Goal: Task Accomplishment & Management: Manage account settings

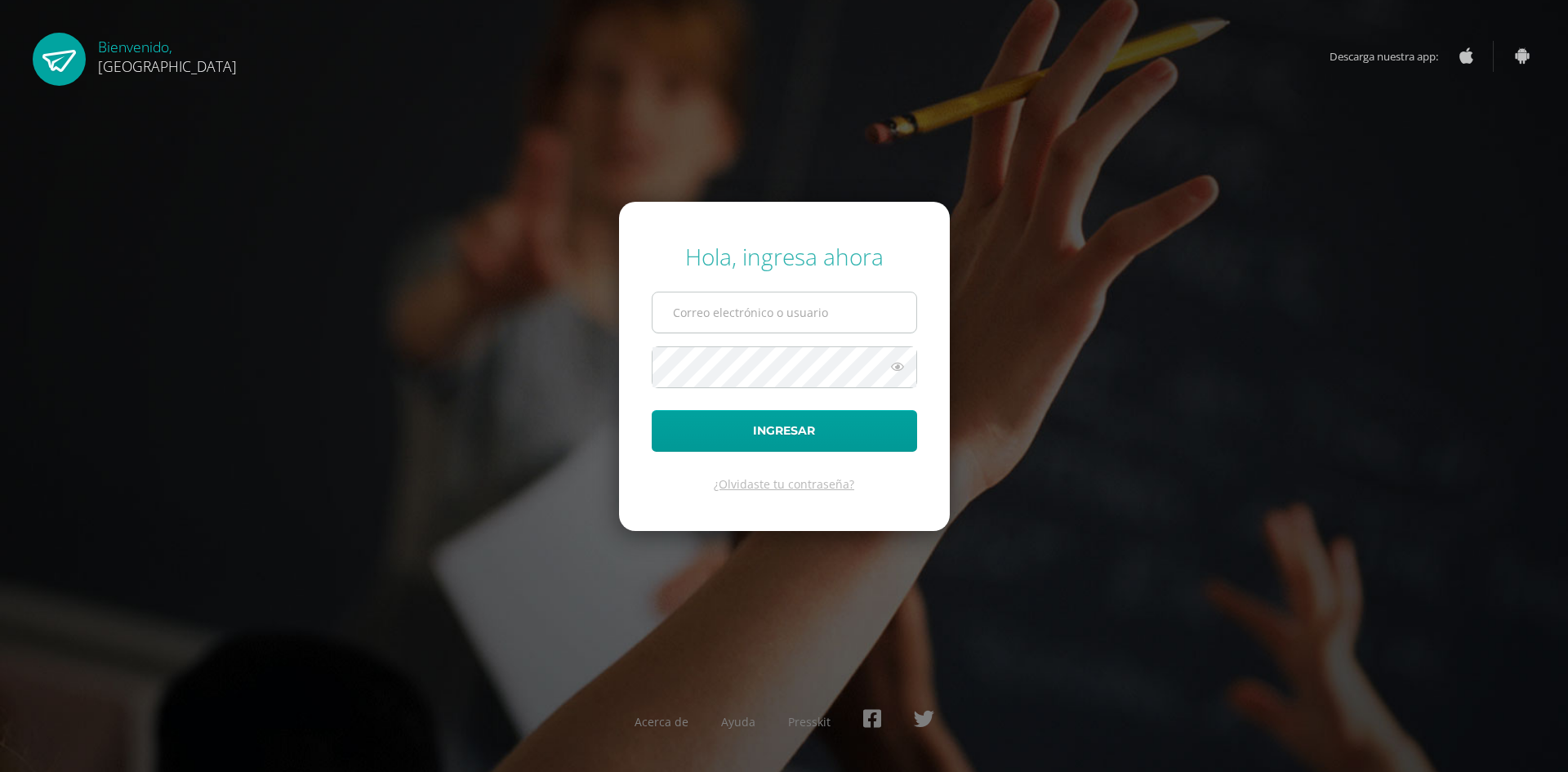
drag, startPoint x: 769, startPoint y: 307, endPoint x: 771, endPoint y: 315, distance: 8.2
click at [769, 307] on input "text" at bounding box center [784, 312] width 264 height 40
type input "dfurlan@hse.com.gt"
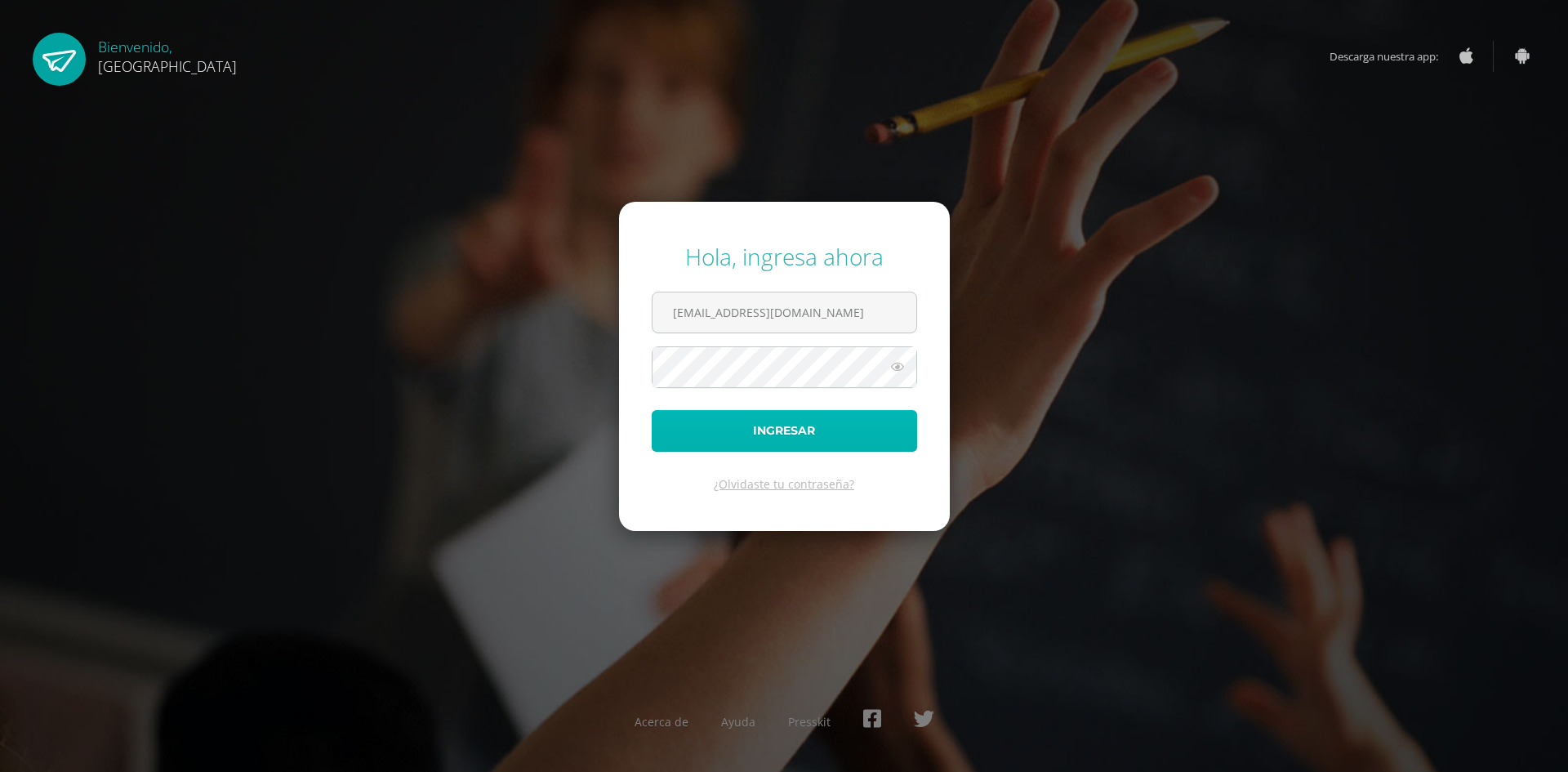
click at [777, 444] on button "Ingresar" at bounding box center [784, 431] width 266 height 42
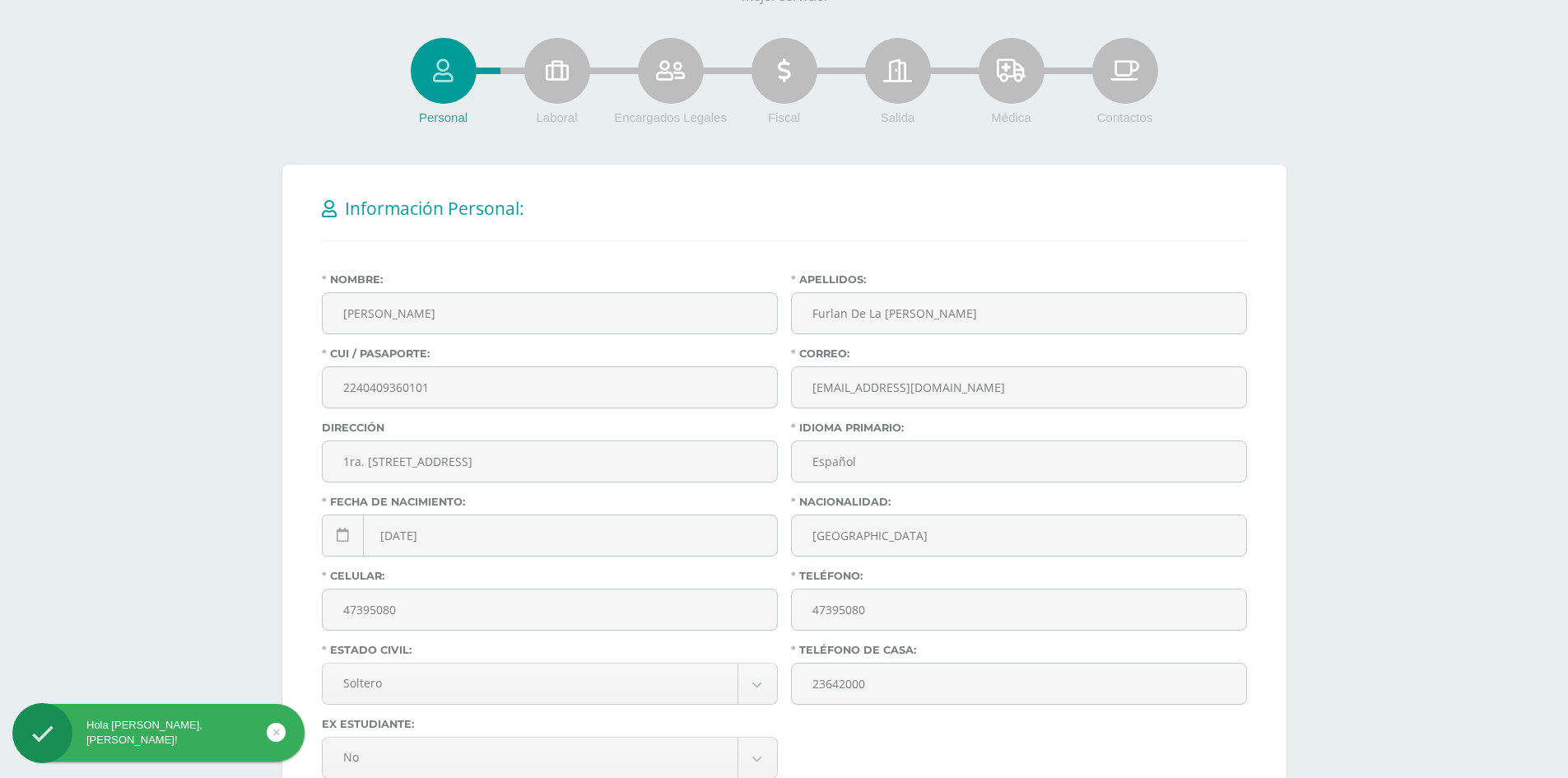
scroll to position [386, 0]
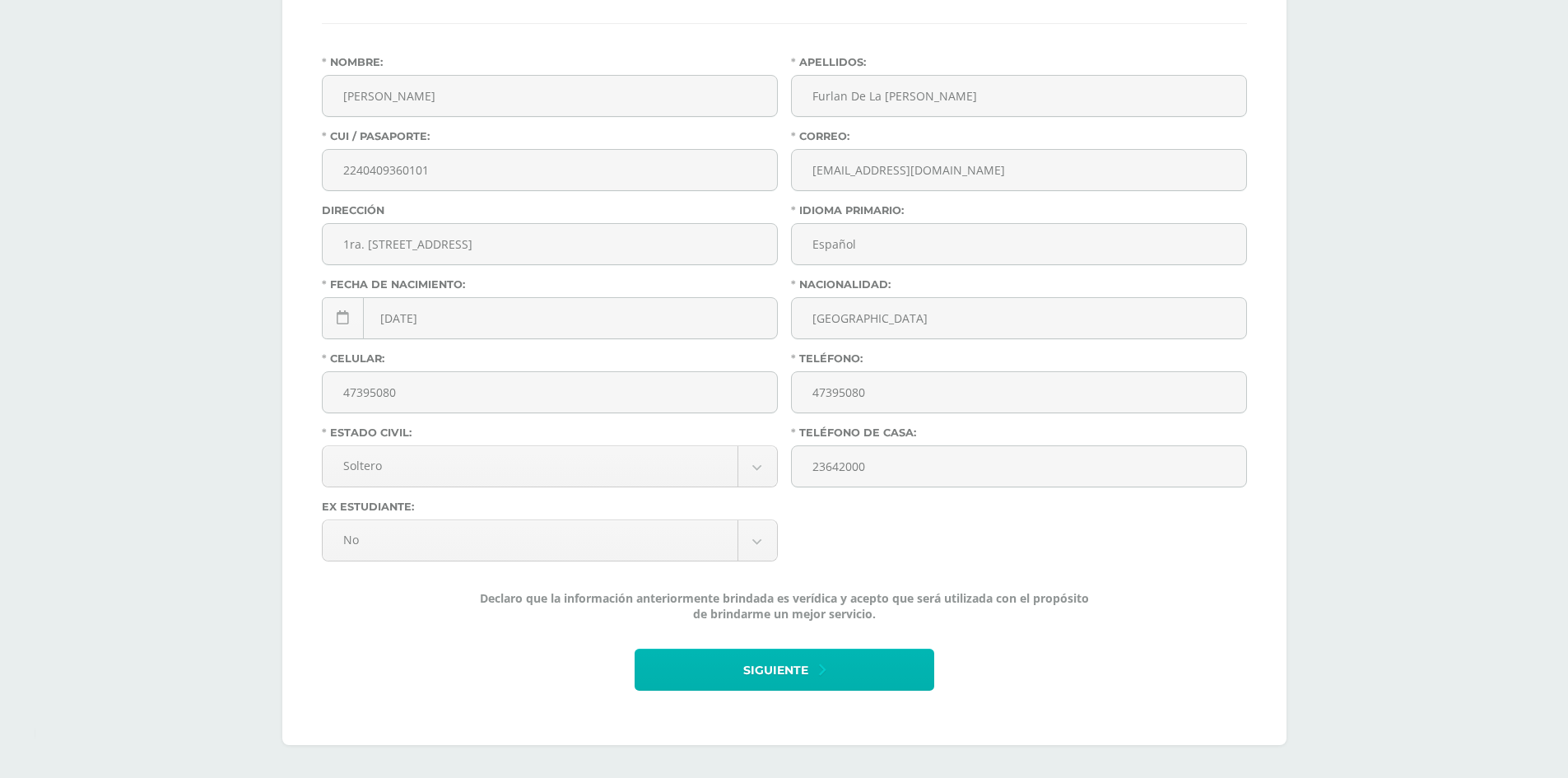
click at [784, 669] on span "Siguiente" at bounding box center [775, 671] width 65 height 40
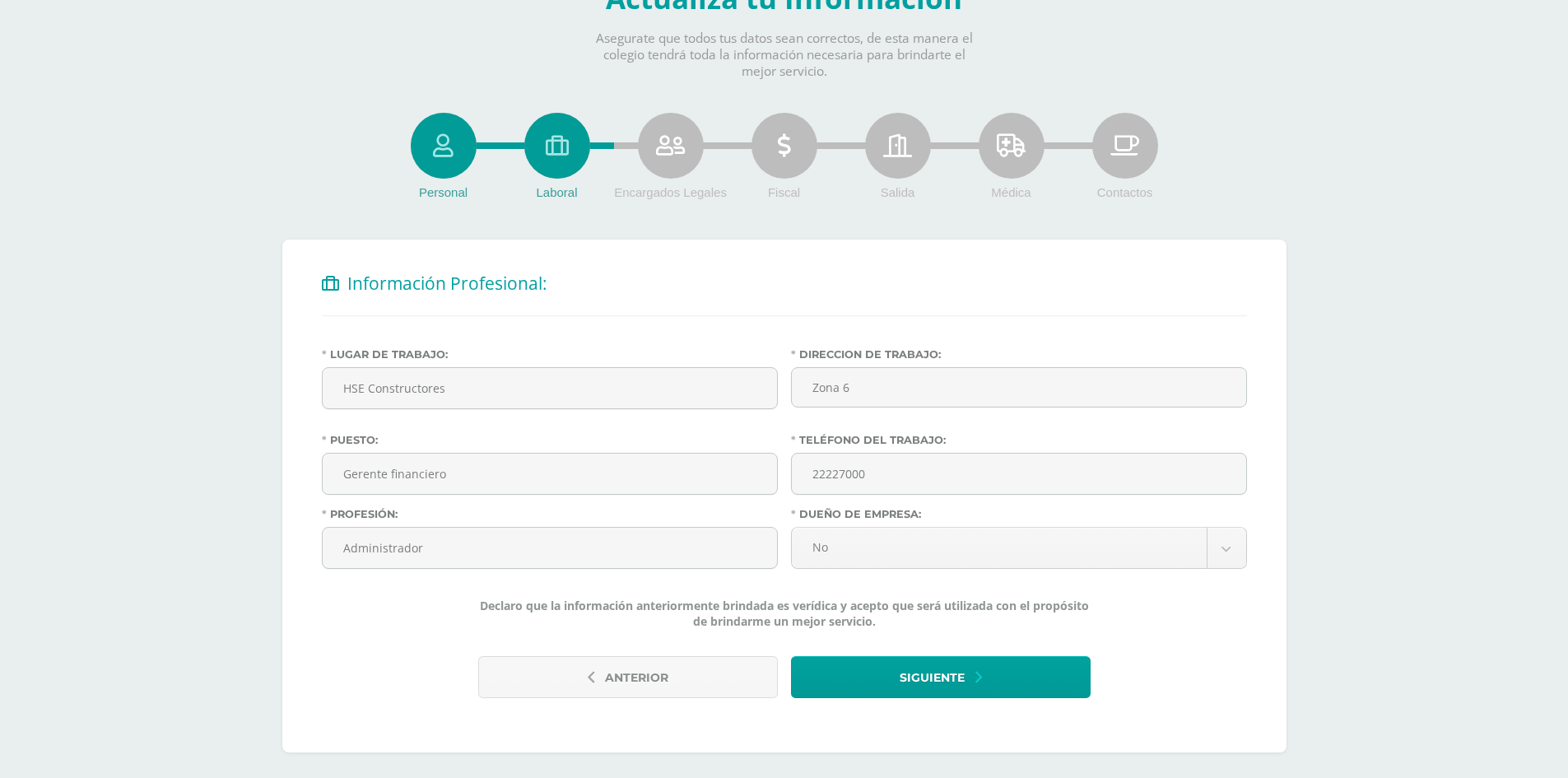
scroll to position [101, 0]
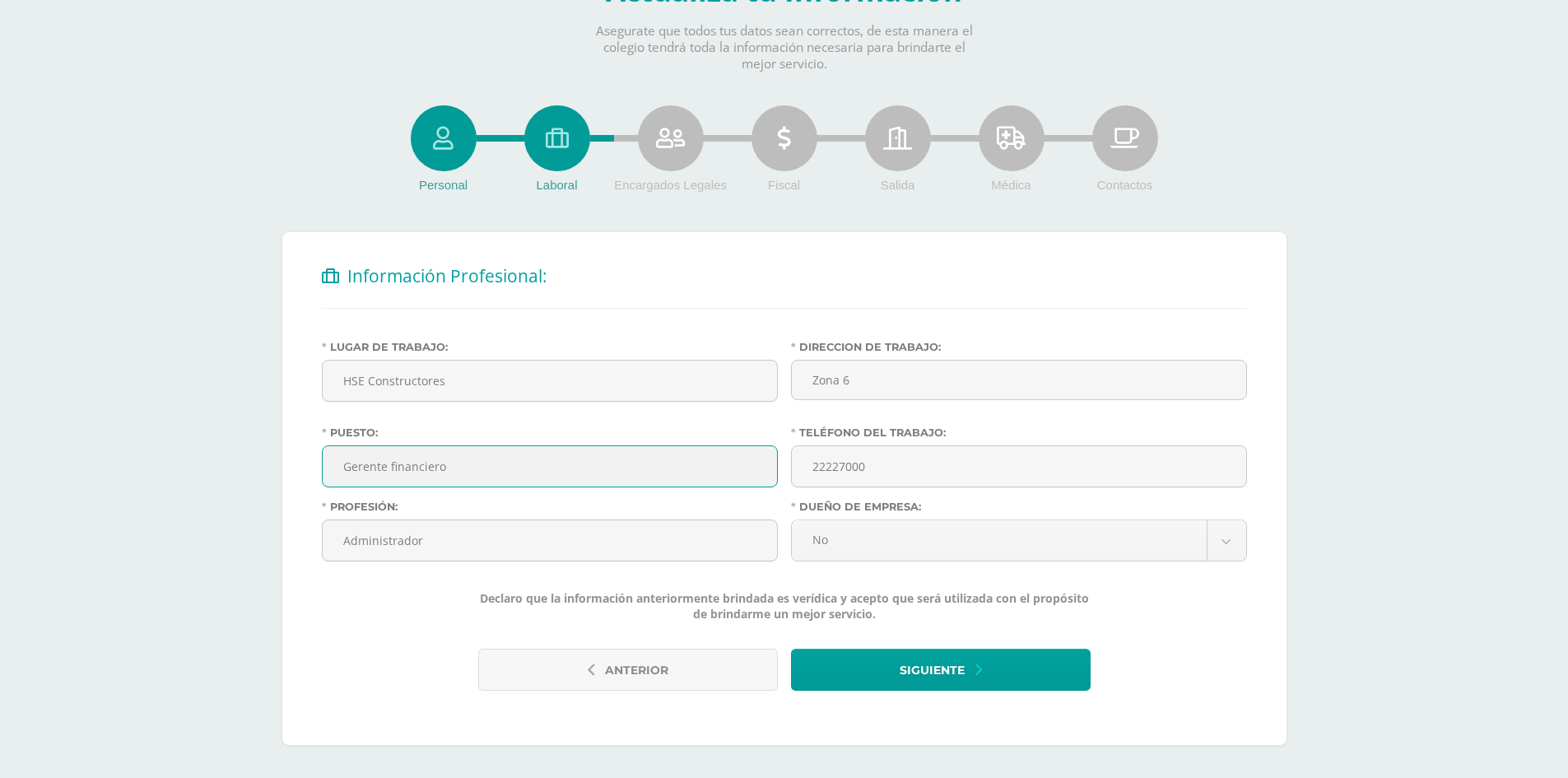
click at [473, 467] on input "Gerente financiero" at bounding box center [550, 466] width 454 height 40
click at [933, 670] on span "Siguiente" at bounding box center [932, 671] width 65 height 40
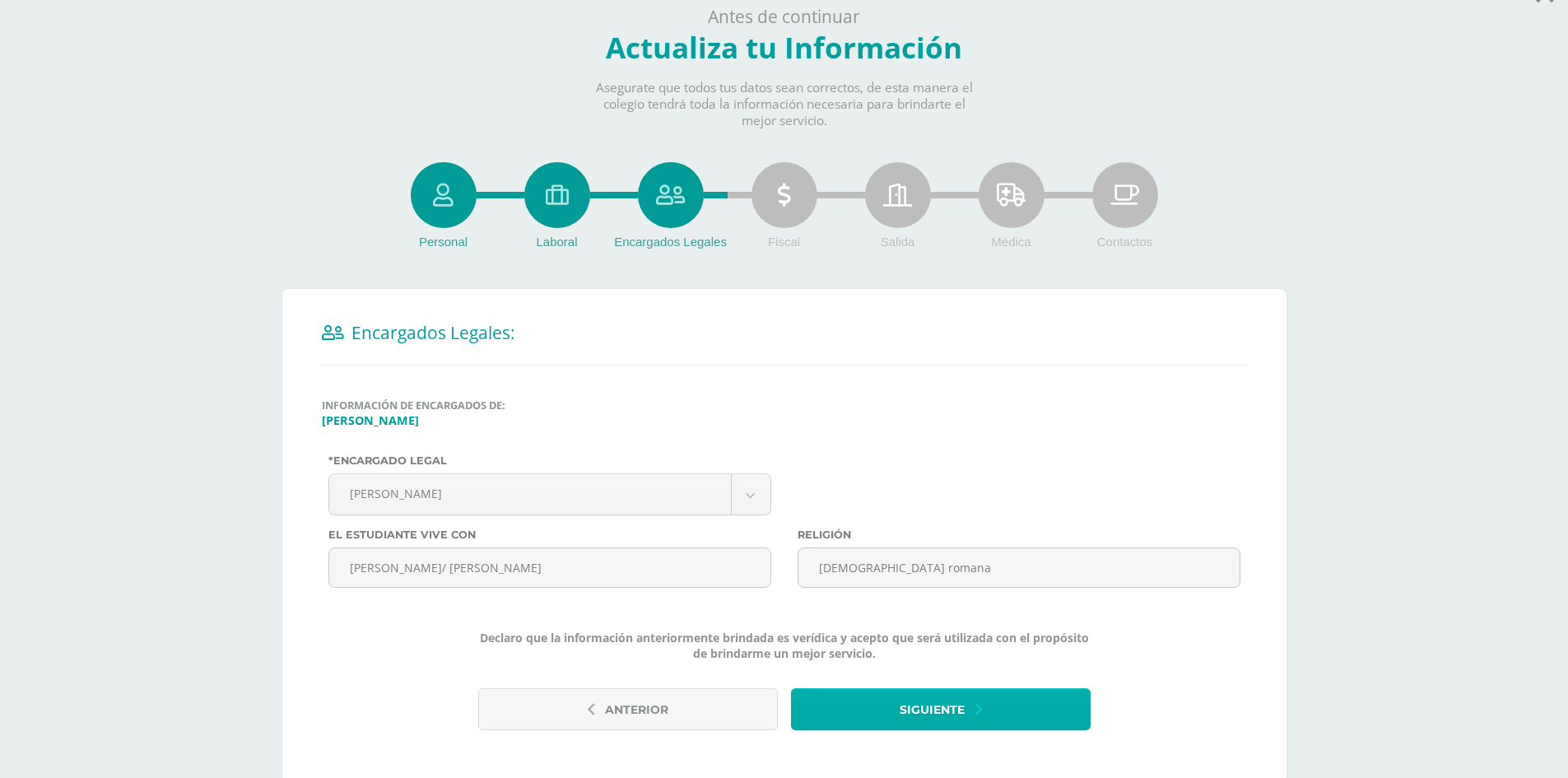
scroll to position [84, 0]
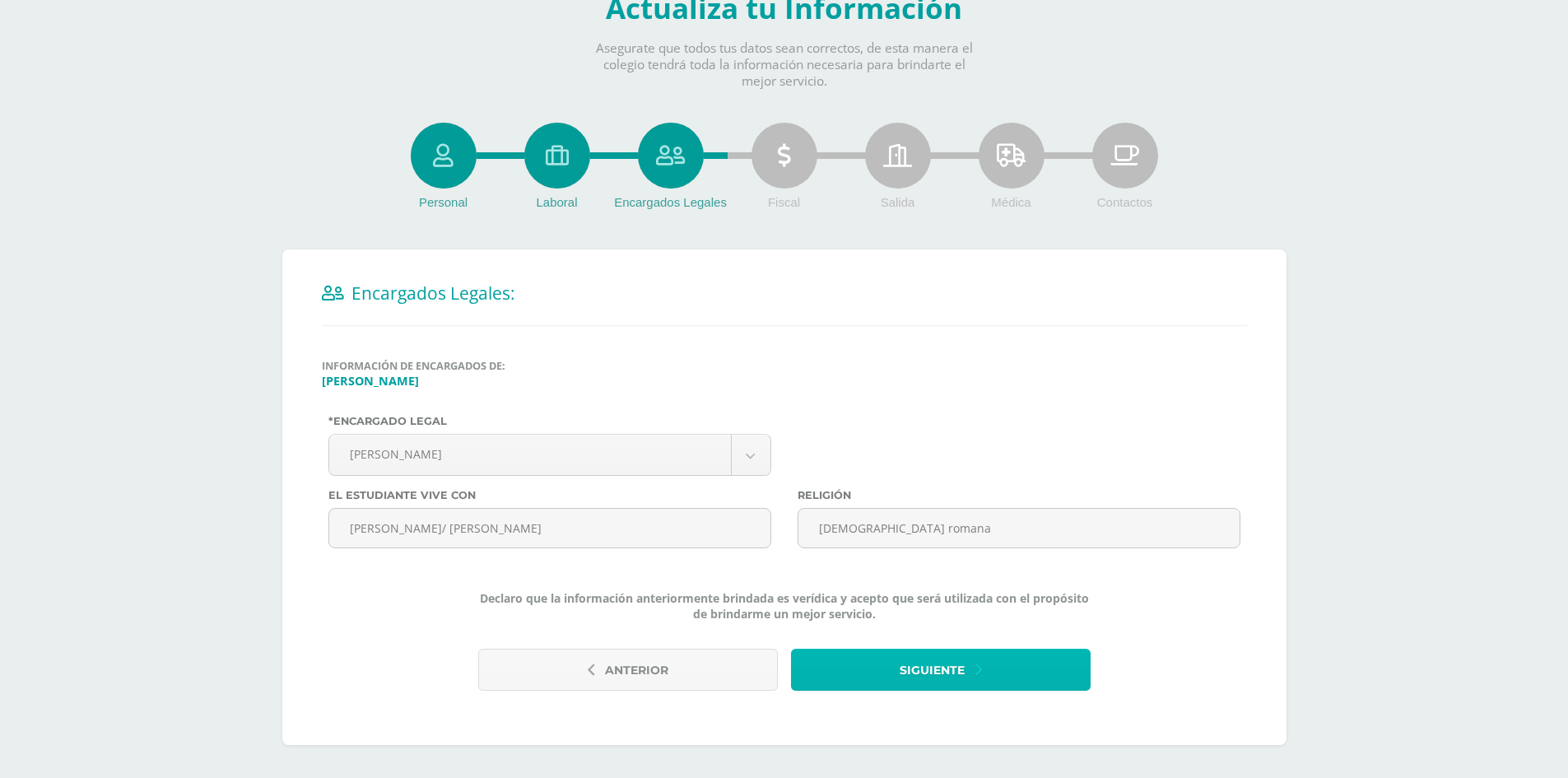
click at [989, 658] on button "Siguiente" at bounding box center [940, 670] width 300 height 42
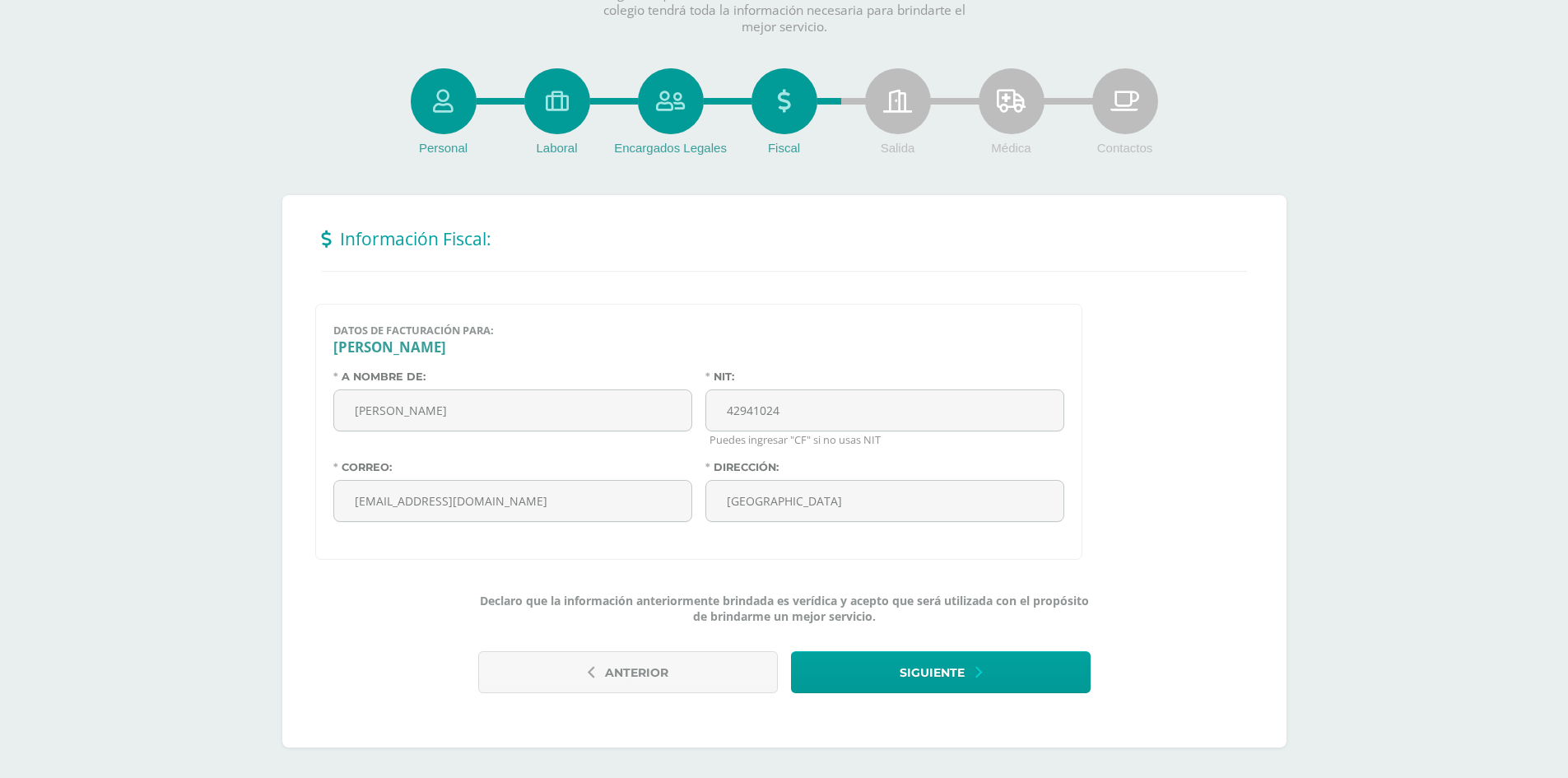
scroll to position [140, 0]
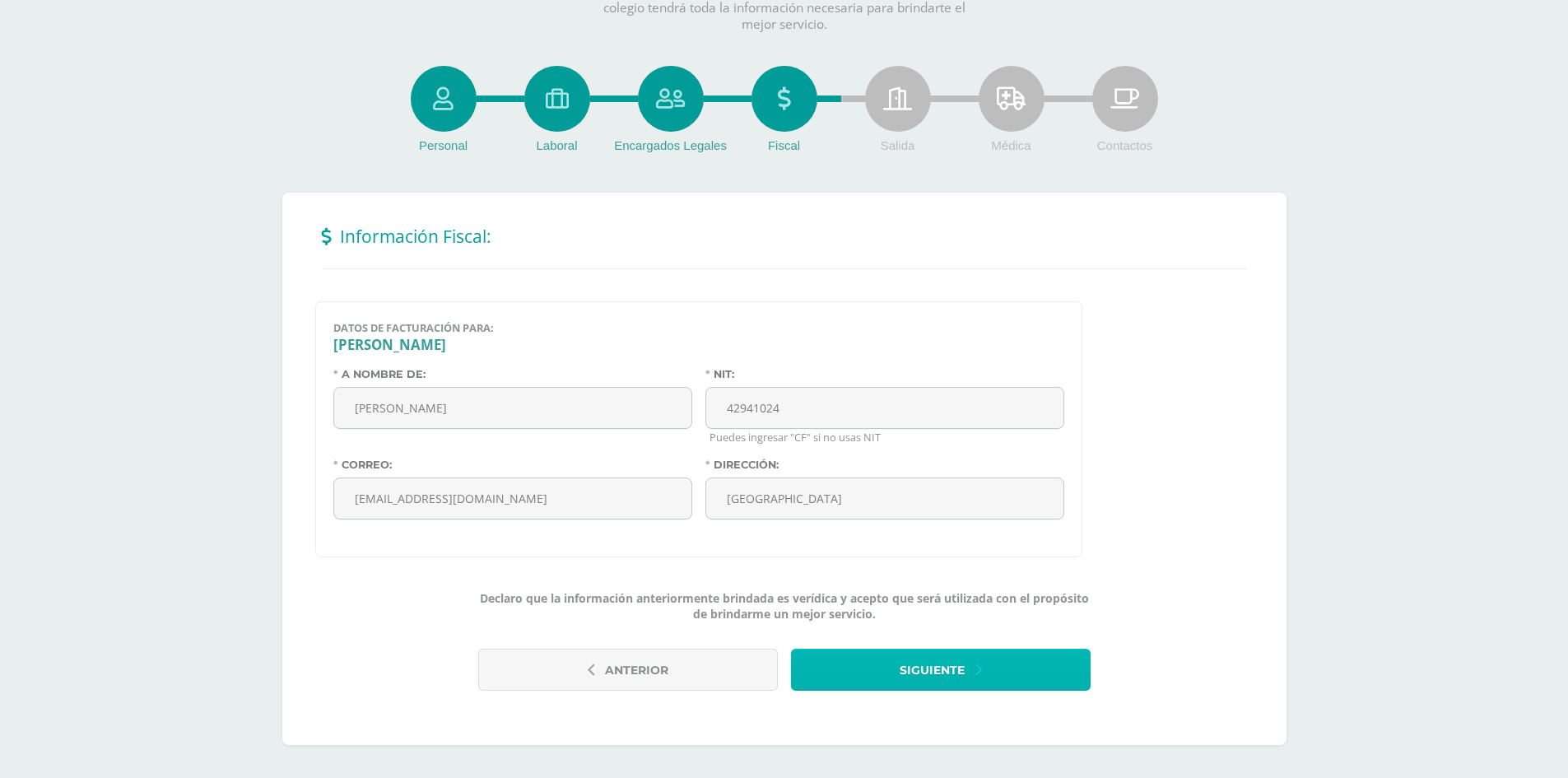
click at [936, 670] on span "Siguiente" at bounding box center [932, 671] width 65 height 40
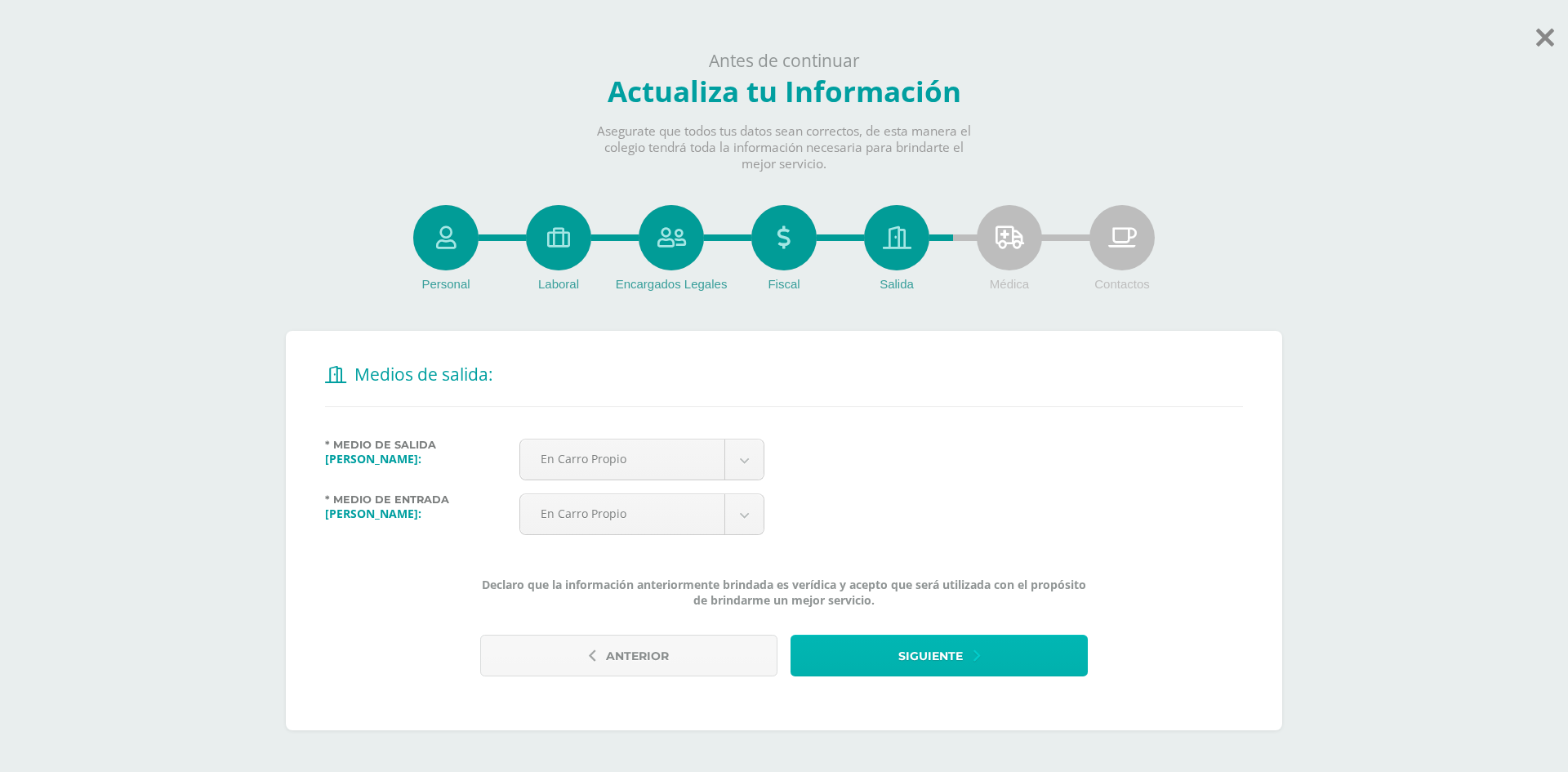
click at [956, 649] on span "Siguiente" at bounding box center [930, 656] width 65 height 40
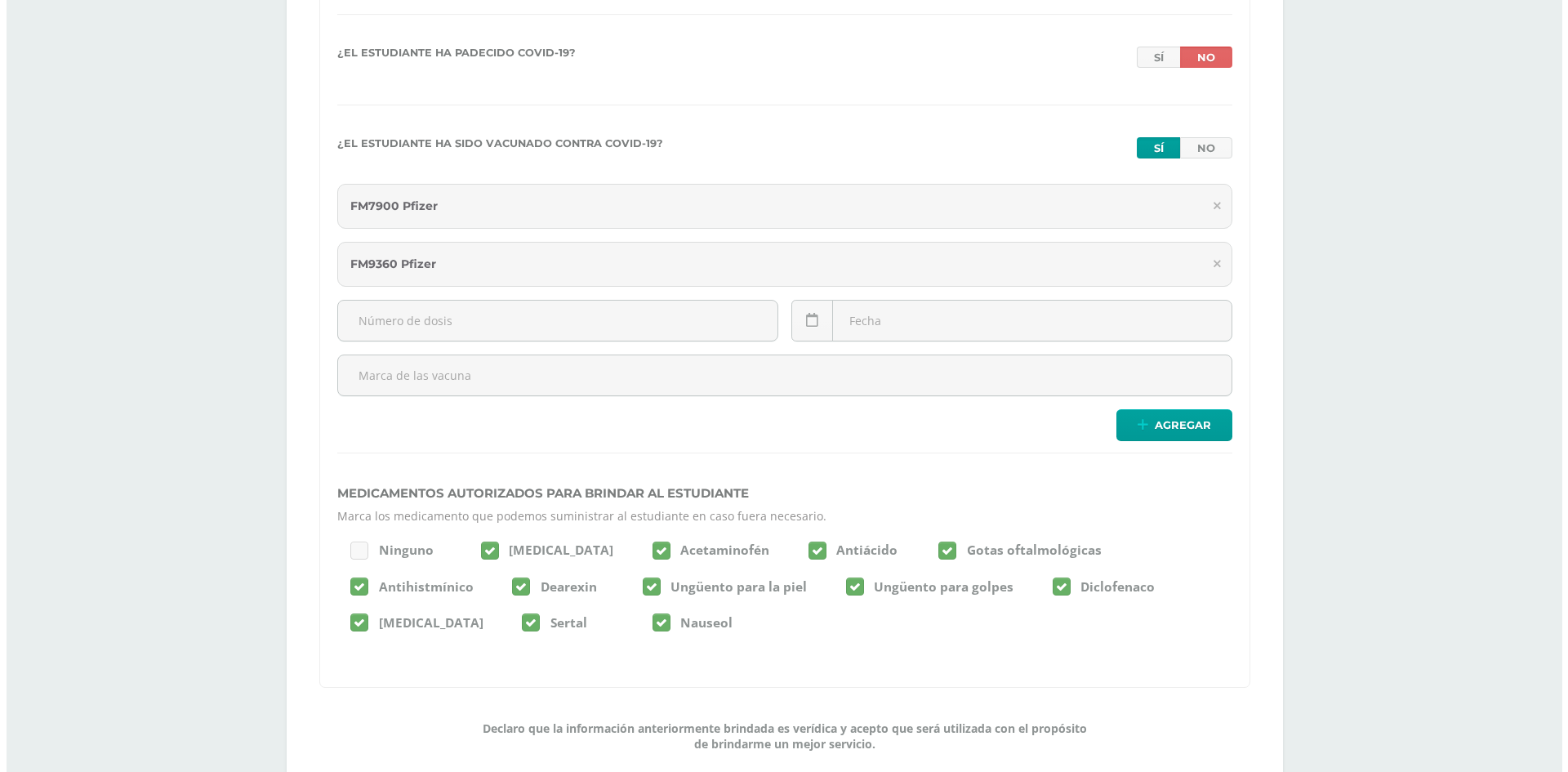
scroll to position [2321, 0]
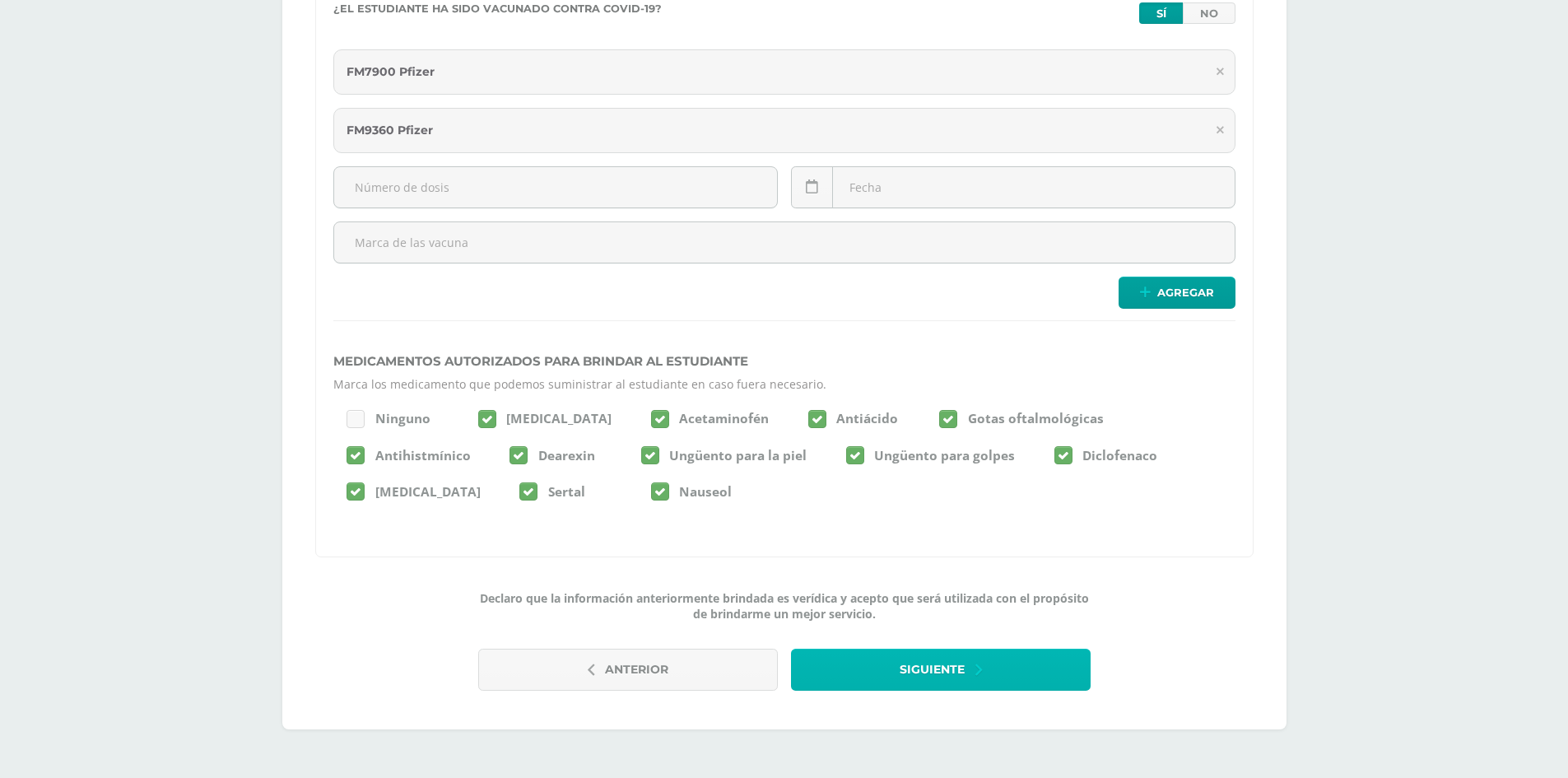
click at [957, 654] on span "Siguiente" at bounding box center [932, 670] width 65 height 40
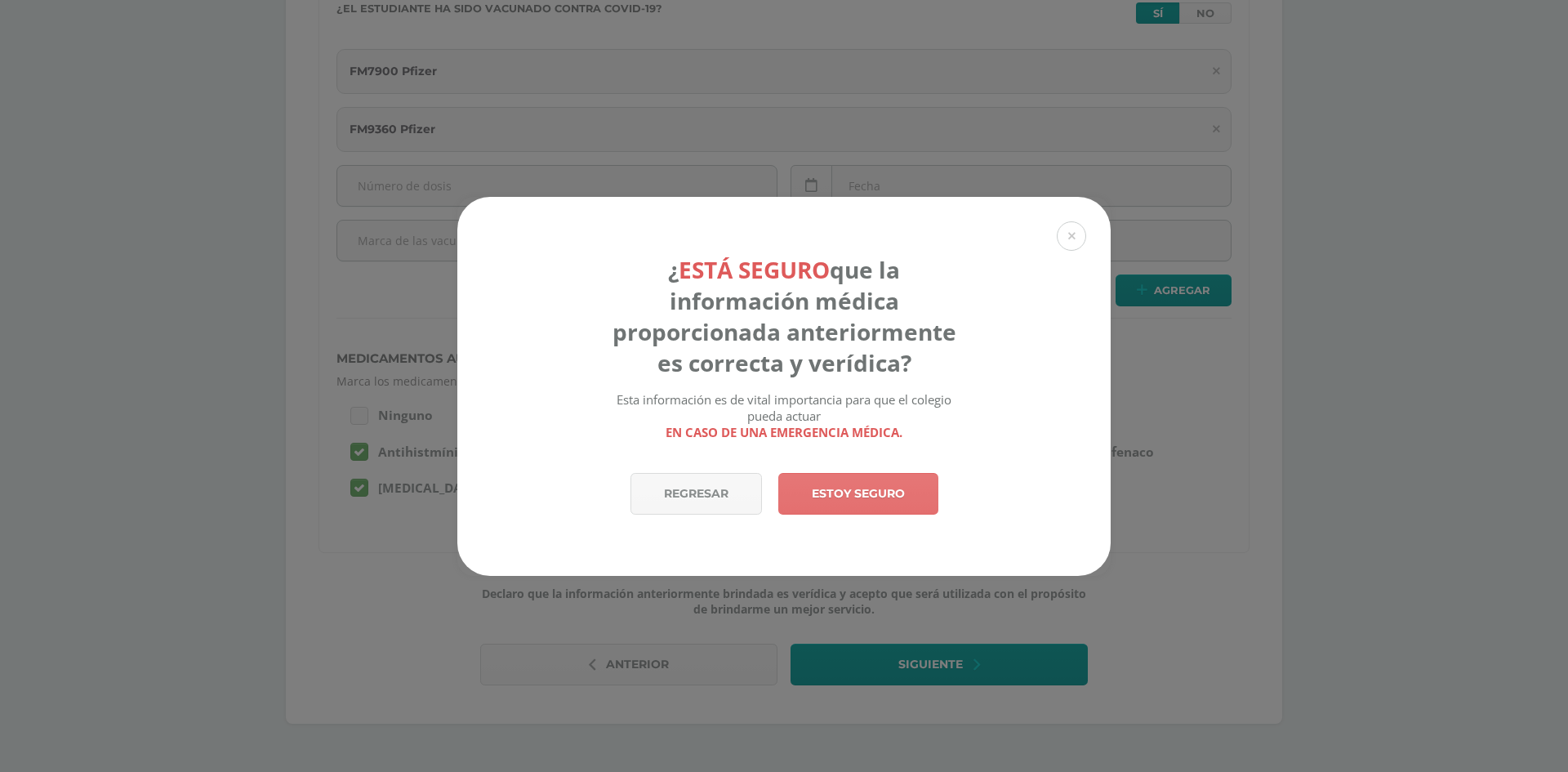
click at [865, 490] on link "Estoy seguro" at bounding box center [858, 494] width 160 height 42
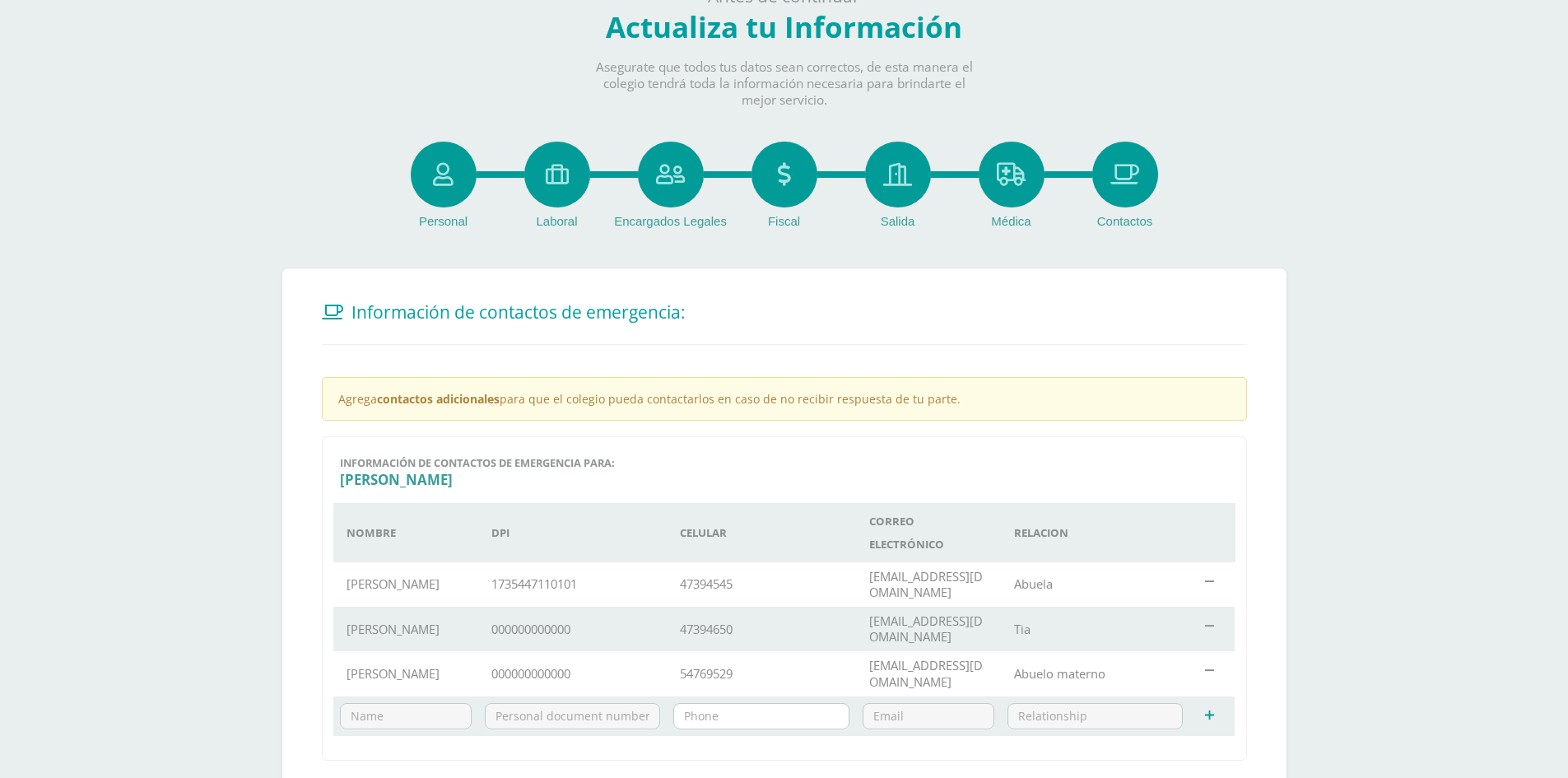
scroll to position [262, 0]
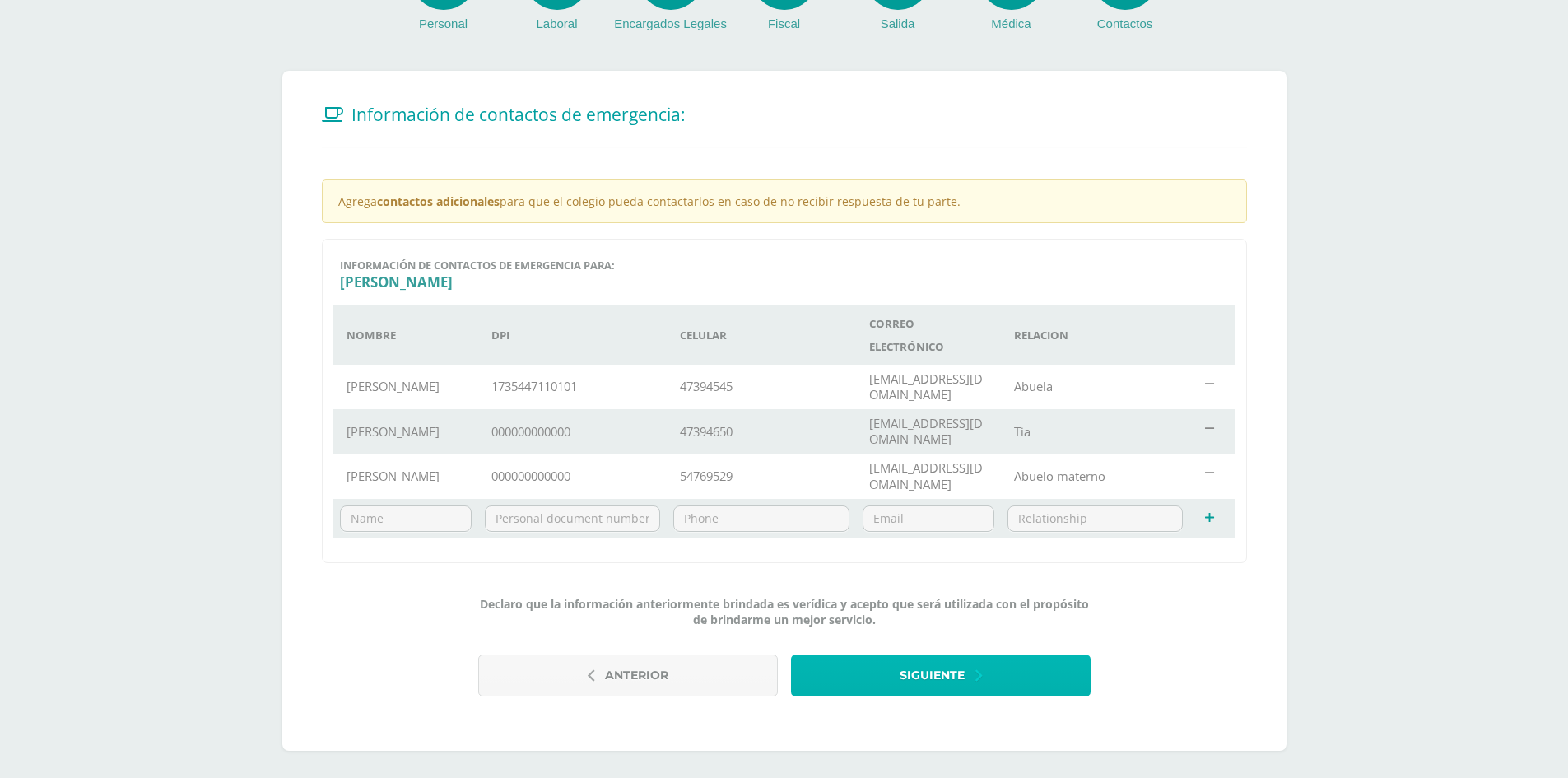
click at [939, 661] on span "Siguiente" at bounding box center [932, 675] width 65 height 40
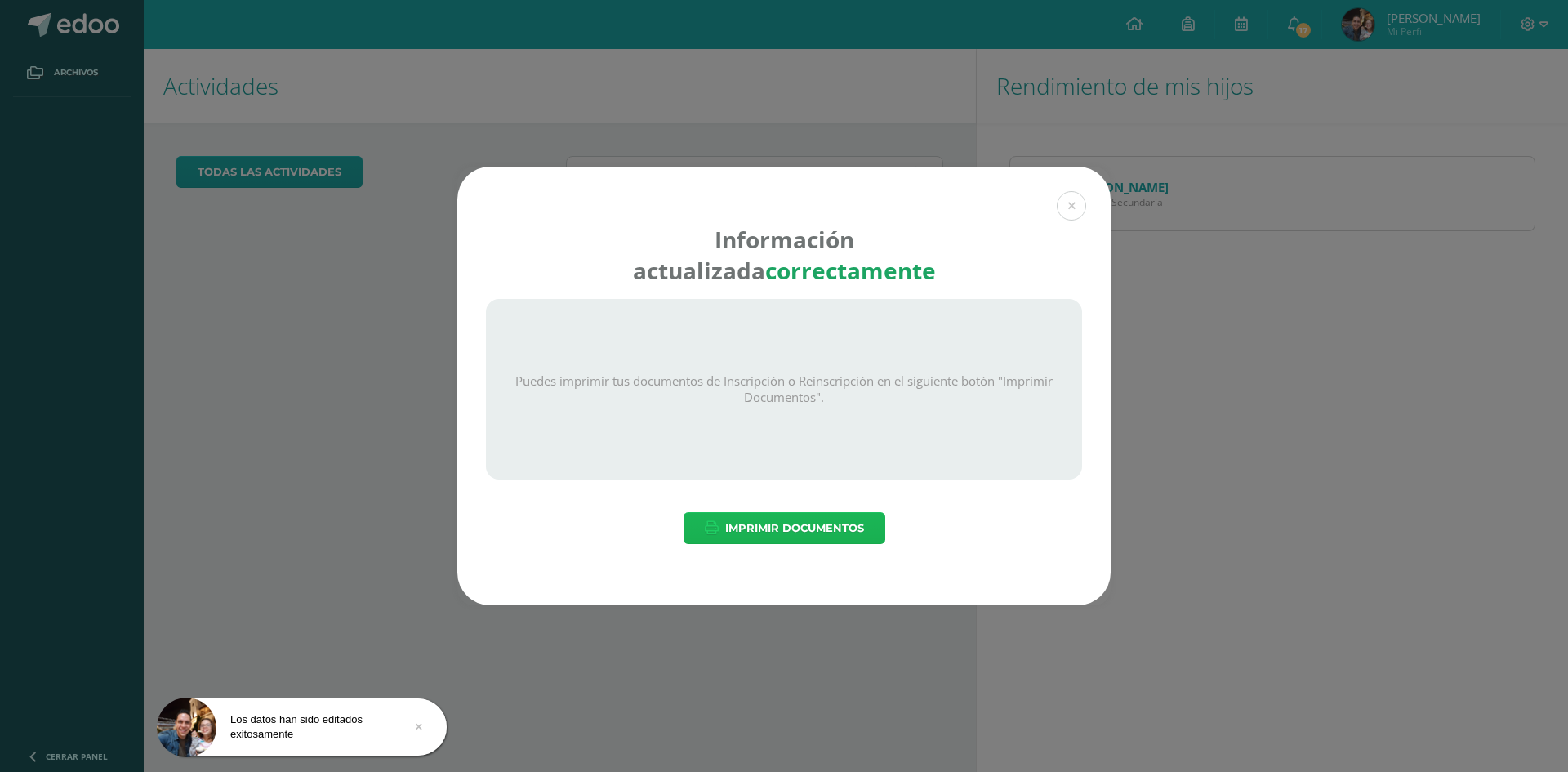
click at [775, 523] on span "Imprimir Documentos" at bounding box center [794, 528] width 139 height 30
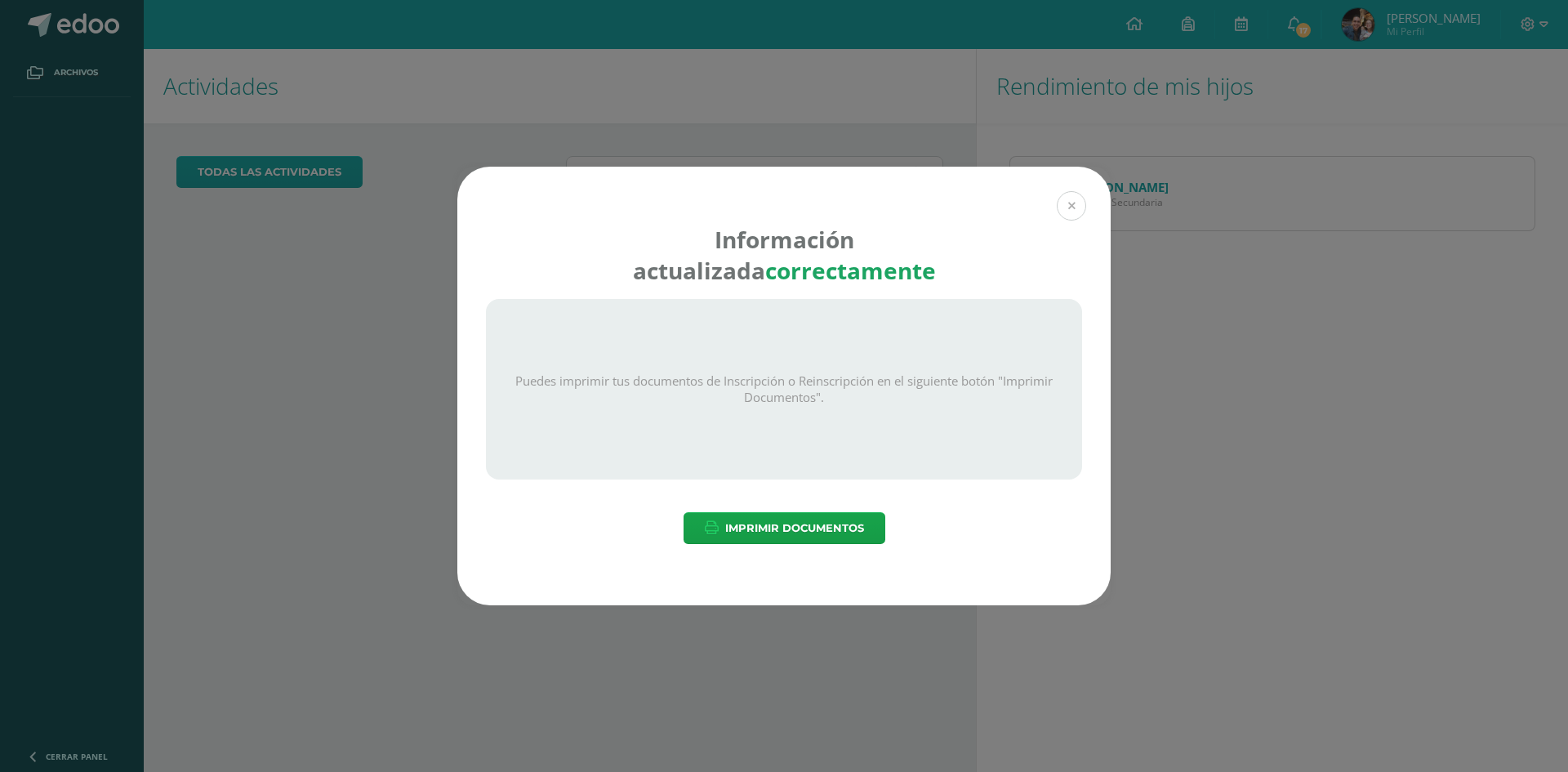
click at [1070, 205] on button at bounding box center [1071, 206] width 29 height 29
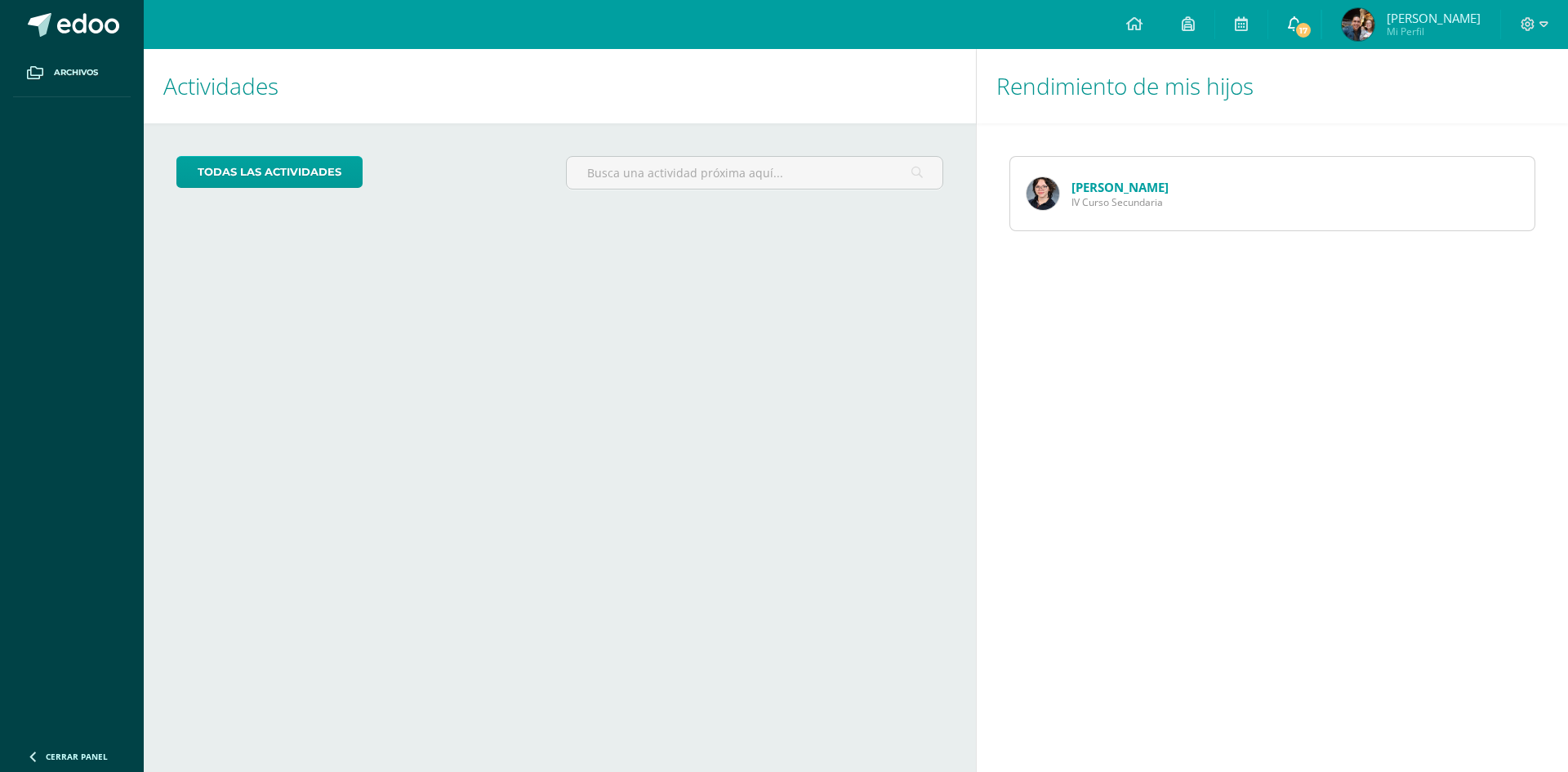
click at [1312, 24] on span "17" at bounding box center [1303, 30] width 18 height 18
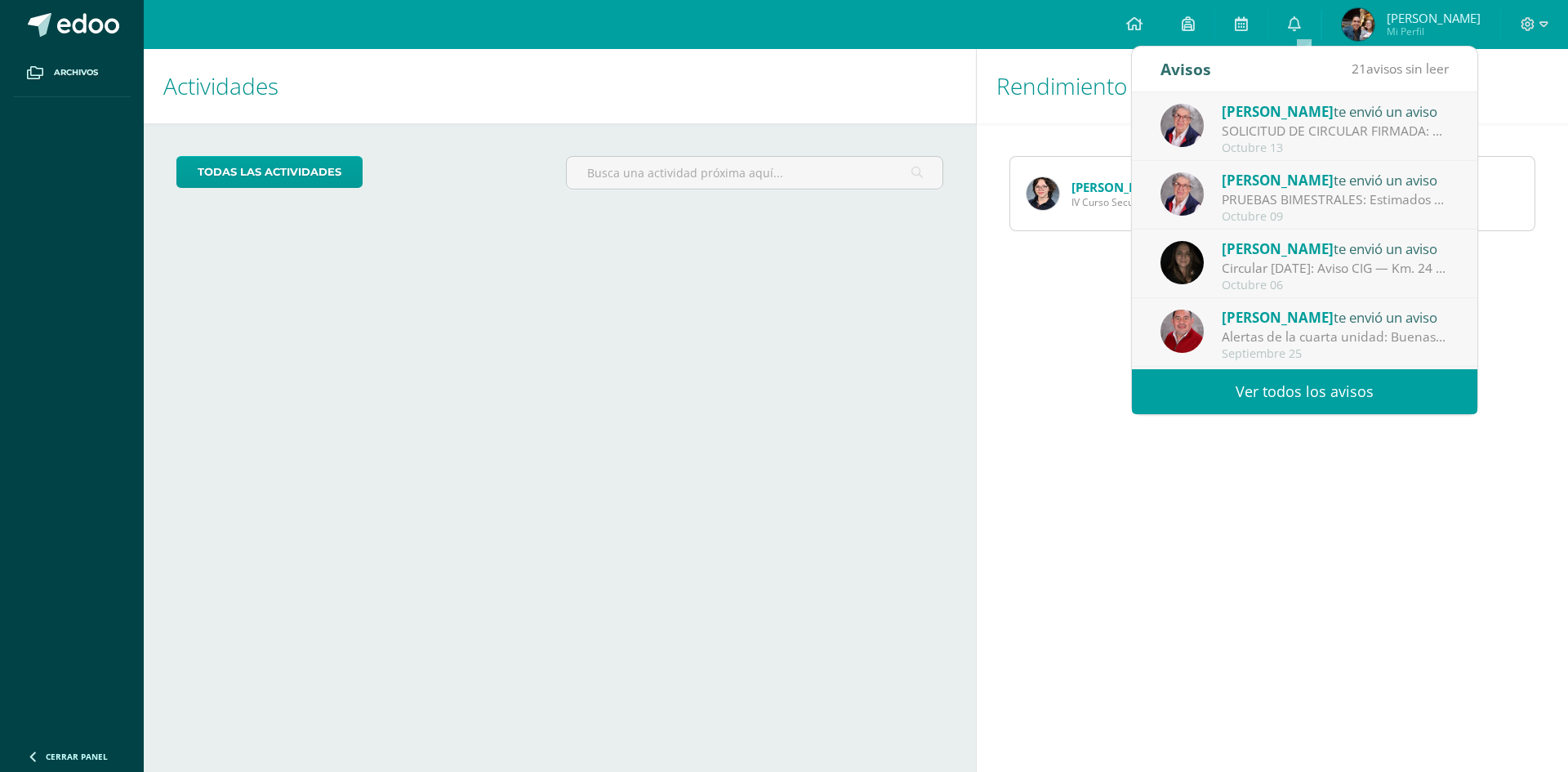
click at [1246, 135] on div "SOLICITUD DE CIRCULAR FIRMADA: Buenas tardes: Atentamente le recuerdo que debe …" at bounding box center [1334, 131] width 227 height 19
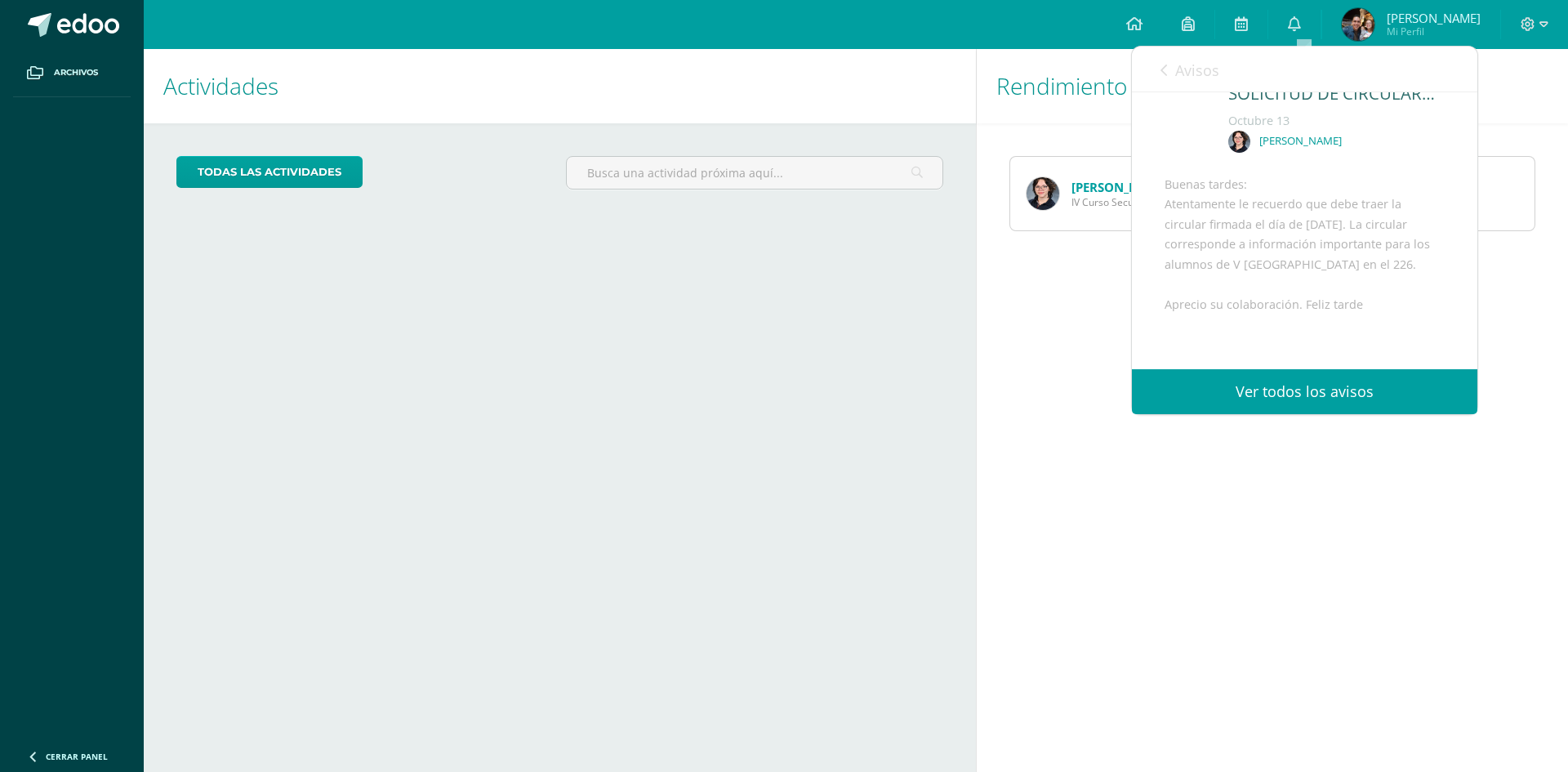
scroll to position [189, 0]
click at [1295, 380] on link "Ver todos los avisos" at bounding box center [1305, 391] width 346 height 45
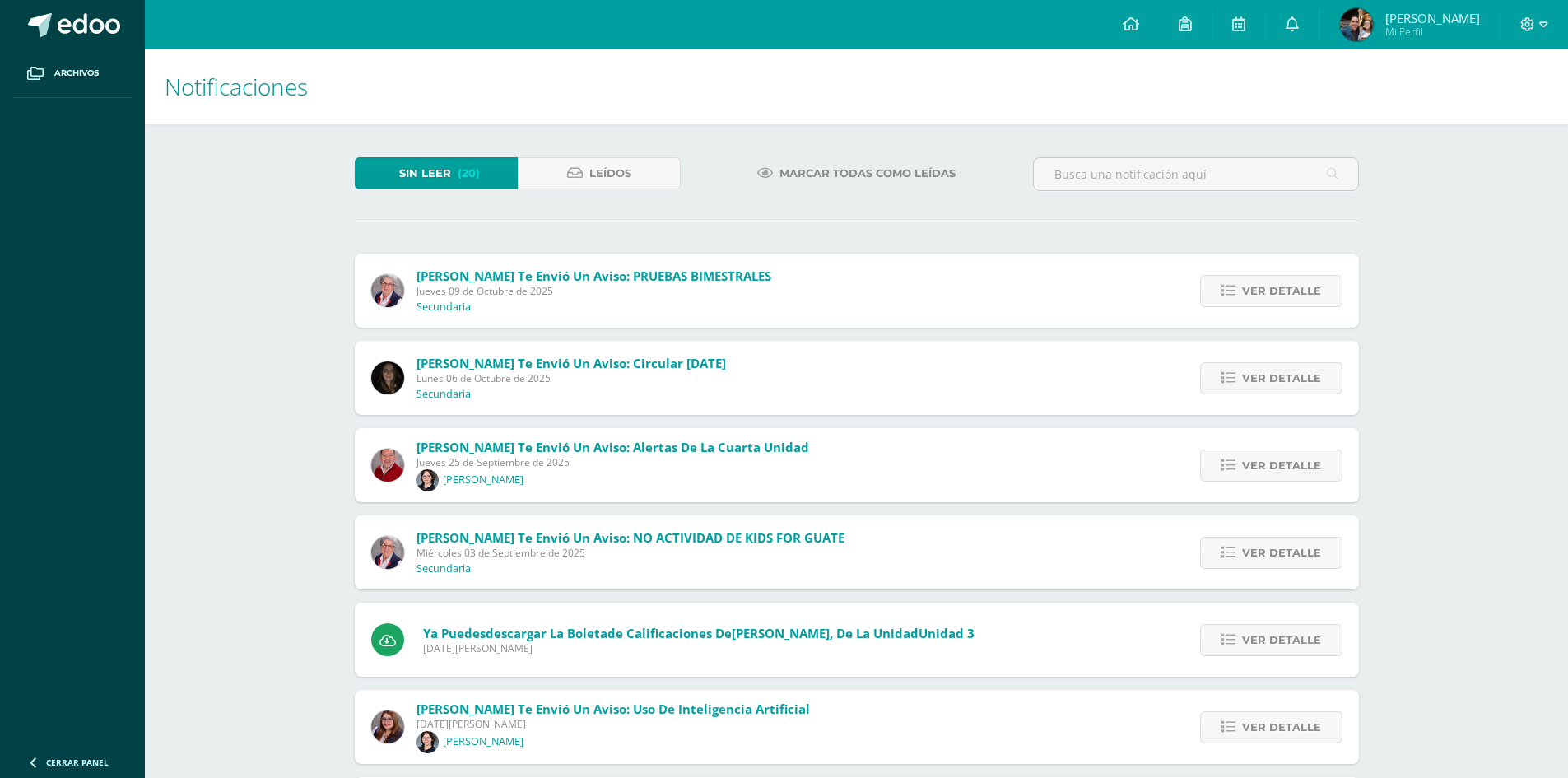
click at [751, 286] on span "Jueves 09 de Octubre de 2025" at bounding box center [594, 291] width 355 height 14
click at [1218, 292] on link "Ver detalle" at bounding box center [1271, 291] width 142 height 32
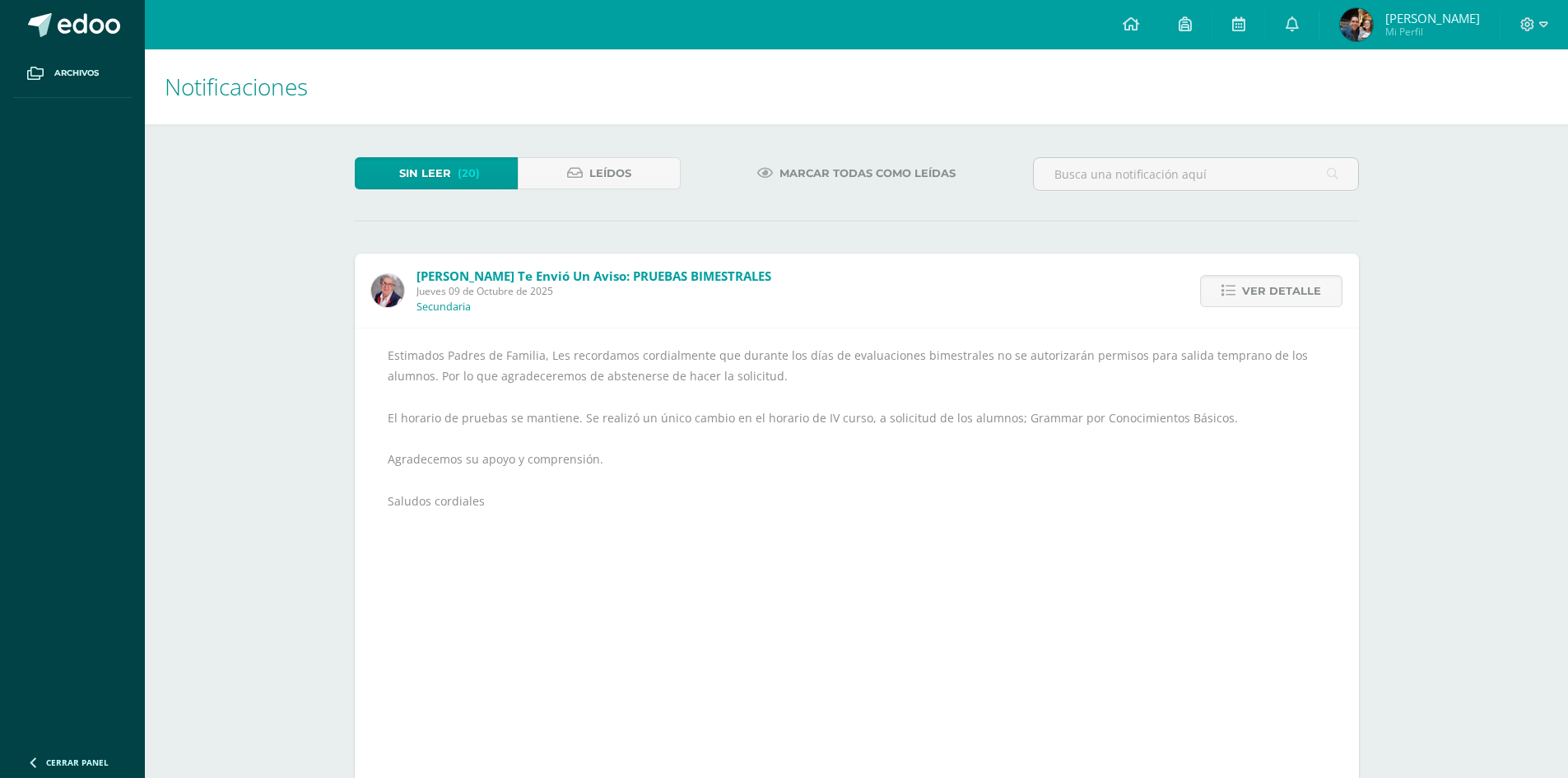
click at [541, 278] on span "Rivera Aurora te envió un aviso: PRUEBAS BIMESTRALES" at bounding box center [594, 276] width 355 height 17
click at [469, 302] on p "Secundaria" at bounding box center [443, 307] width 54 height 13
click at [596, 178] on span "Leídos" at bounding box center [610, 172] width 42 height 30
click at [591, 171] on span "Leídos" at bounding box center [610, 172] width 42 height 30
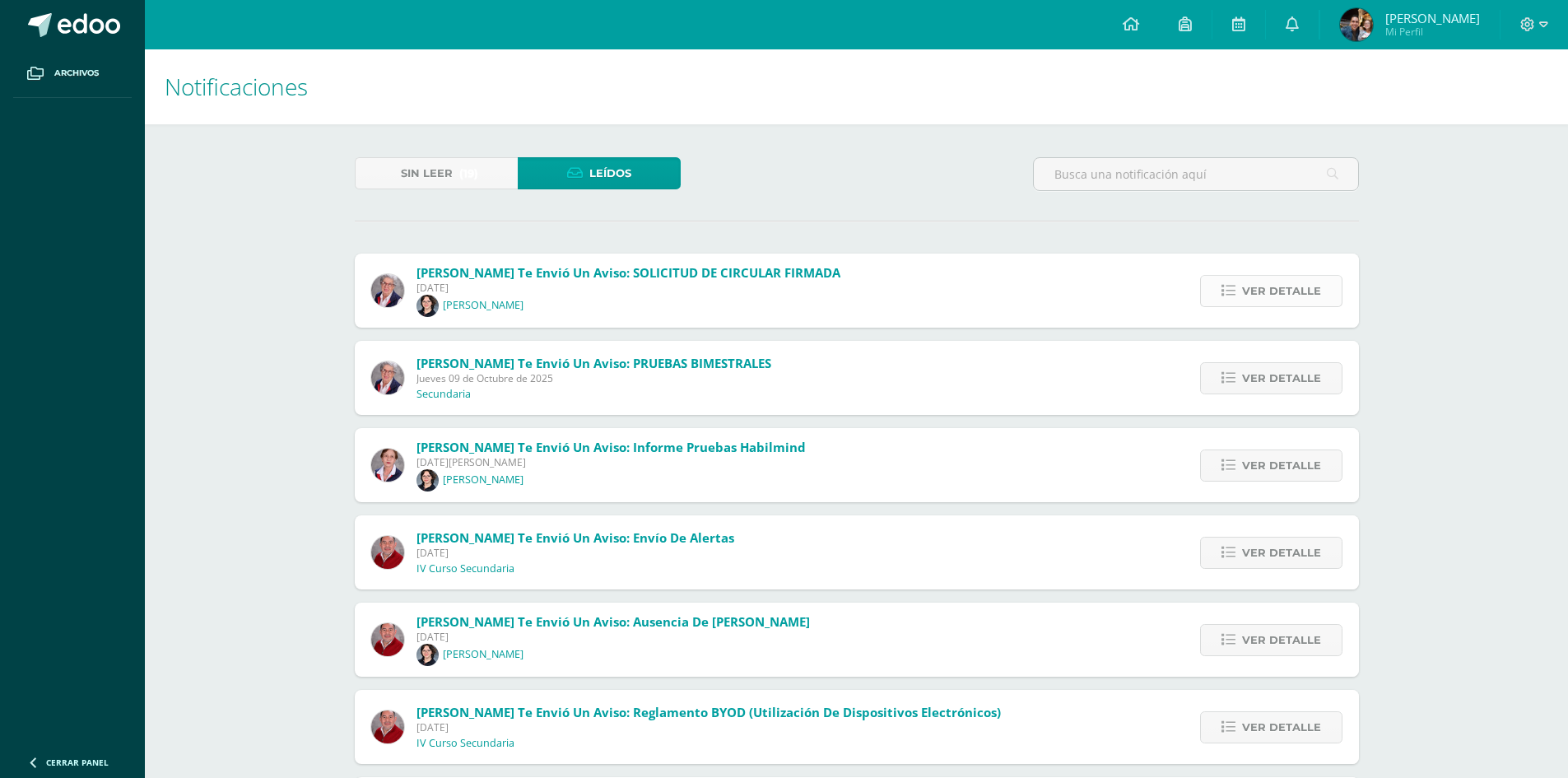
click at [1322, 299] on link "Ver detalle" at bounding box center [1271, 291] width 142 height 32
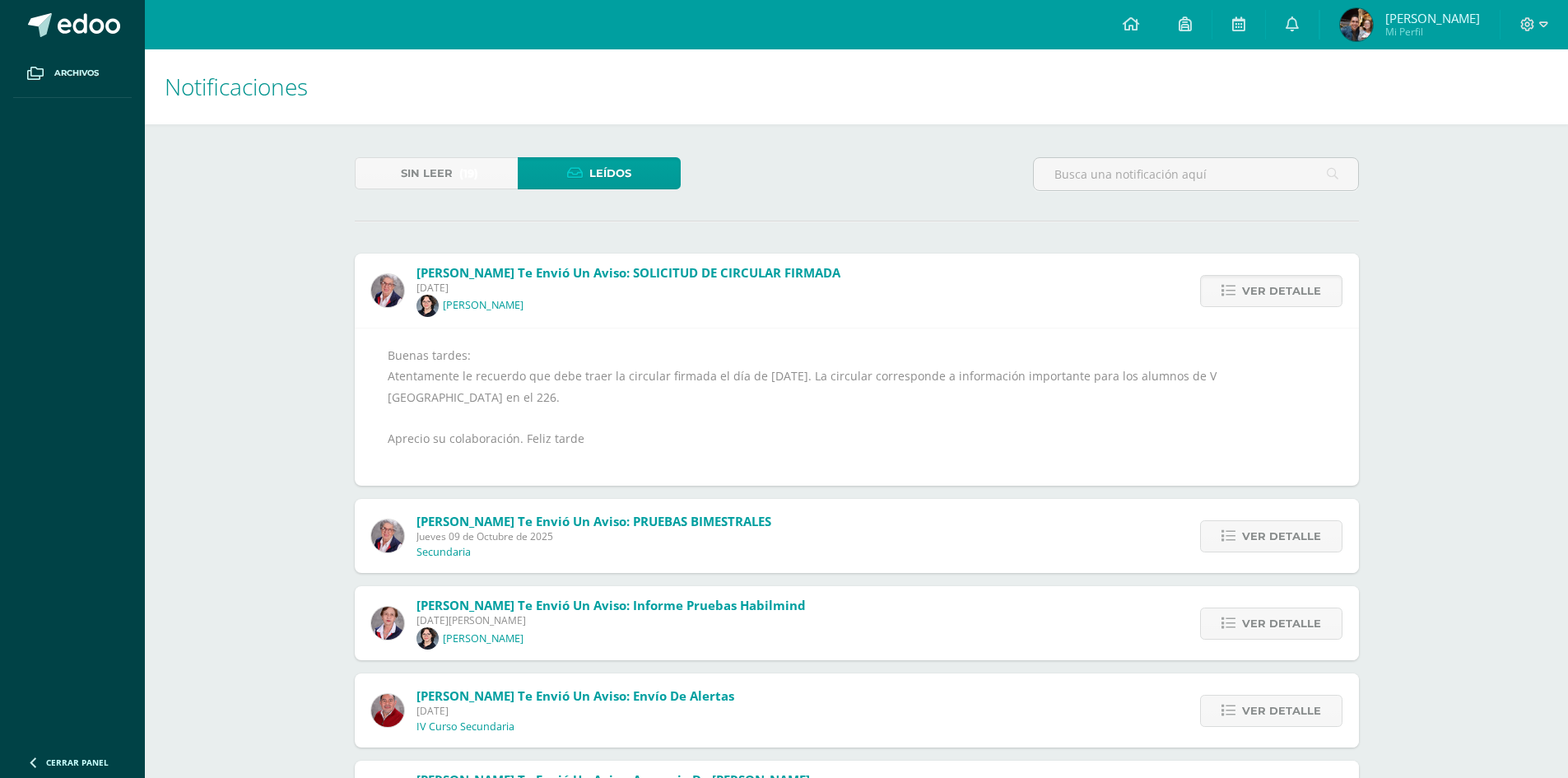
click at [417, 349] on div "Buenas tardes: Atentamente le recuerdo que debe traer la circular firmada el dí…" at bounding box center [857, 406] width 939 height 124
click at [1252, 521] on span "Ver detalle" at bounding box center [1282, 536] width 79 height 30
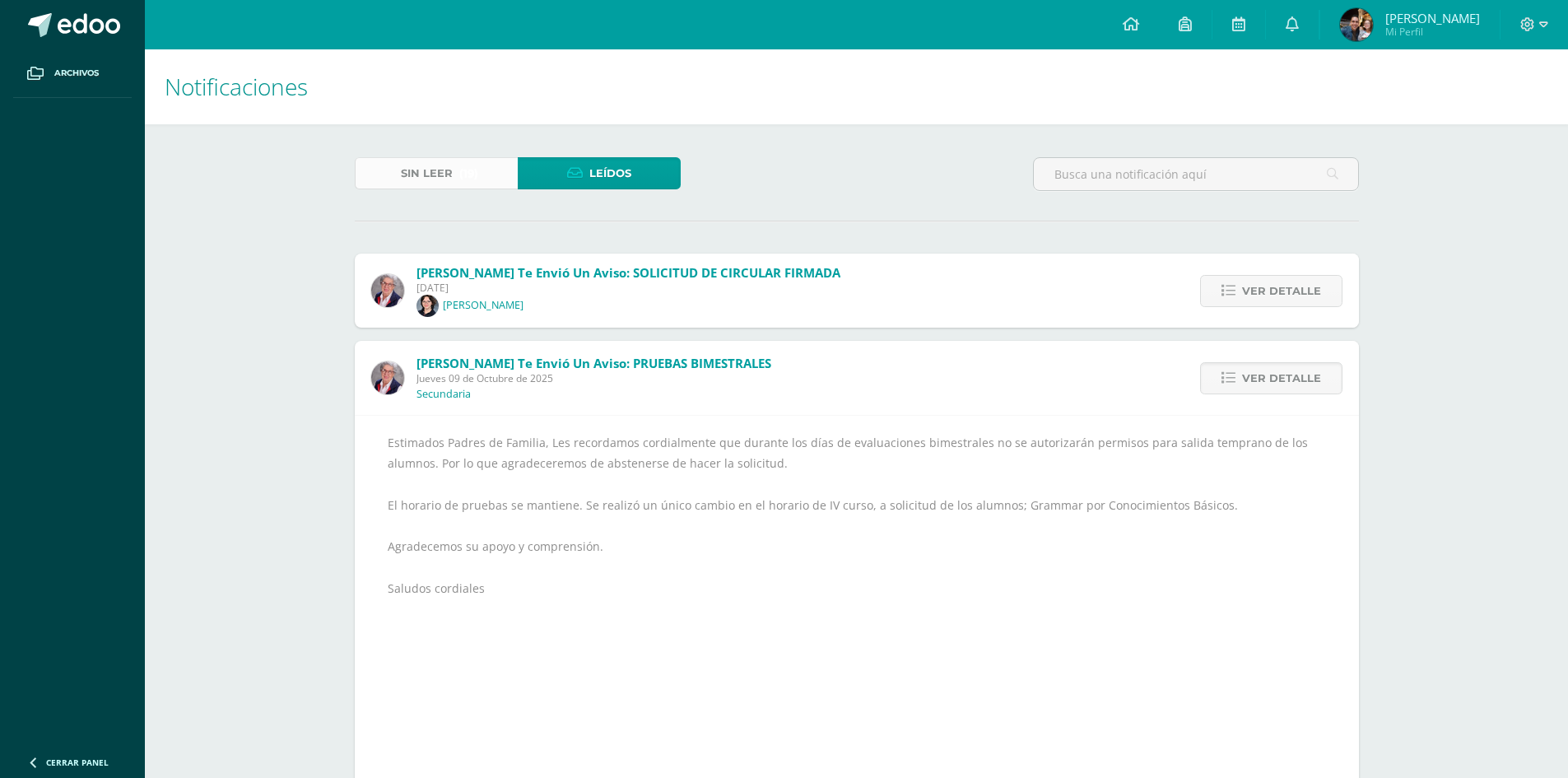
click at [463, 183] on span "(19)" at bounding box center [469, 172] width 19 height 30
